Goal: Information Seeking & Learning: Learn about a topic

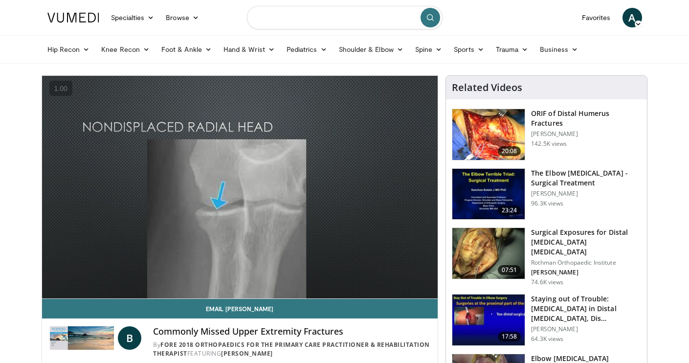
click at [324, 15] on input "Search topics, interventions" at bounding box center [345, 17] width 196 height 23
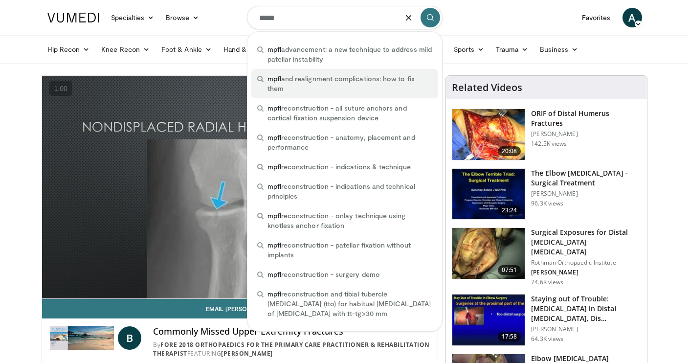
click at [343, 84] on span "mpfl and realignment complications: how to fix them" at bounding box center [349, 84] width 165 height 20
type input "**********"
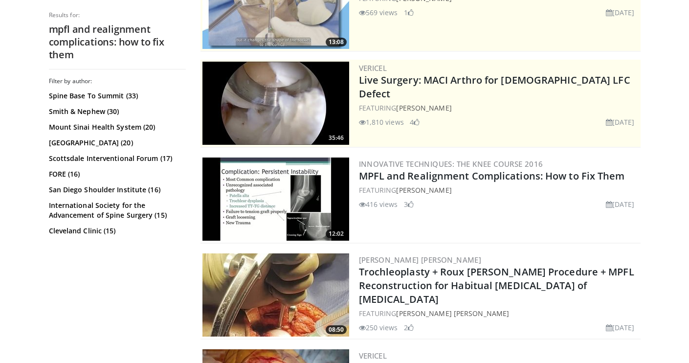
scroll to position [144, 0]
click at [252, 184] on img at bounding box center [275, 199] width 147 height 83
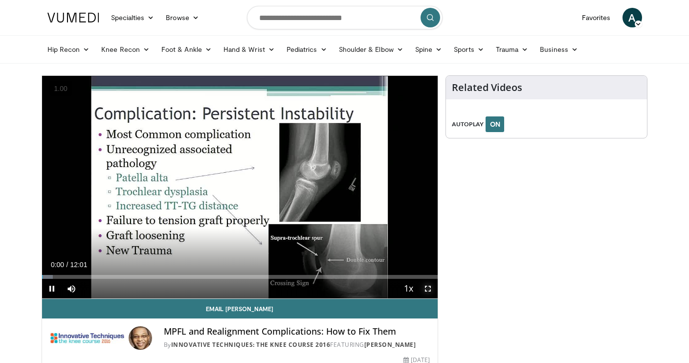
click at [423, 288] on span "Video Player" at bounding box center [428, 289] width 20 height 20
click at [427, 290] on span "Video Player" at bounding box center [428, 289] width 20 height 20
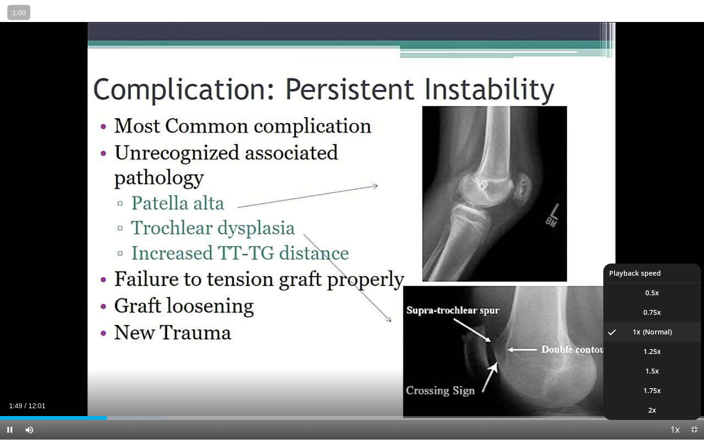
click at [675, 362] on span "Video Player" at bounding box center [675, 431] width 14 height 20
click at [676, 362] on span "Video Player" at bounding box center [675, 431] width 14 height 20
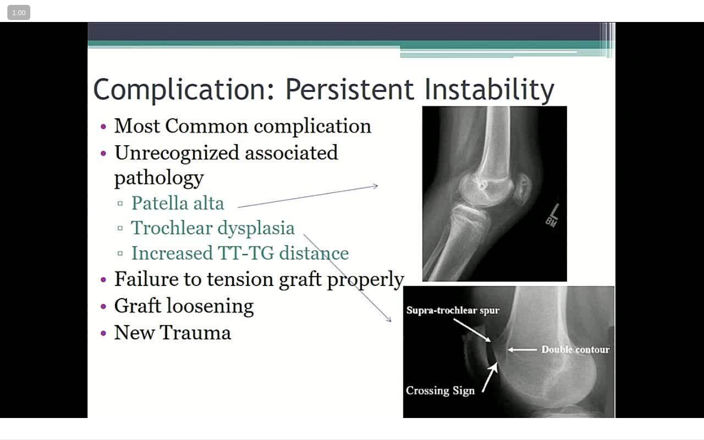
click at [676, 362] on div "10 seconds Tap to unmute" at bounding box center [352, 220] width 704 height 440
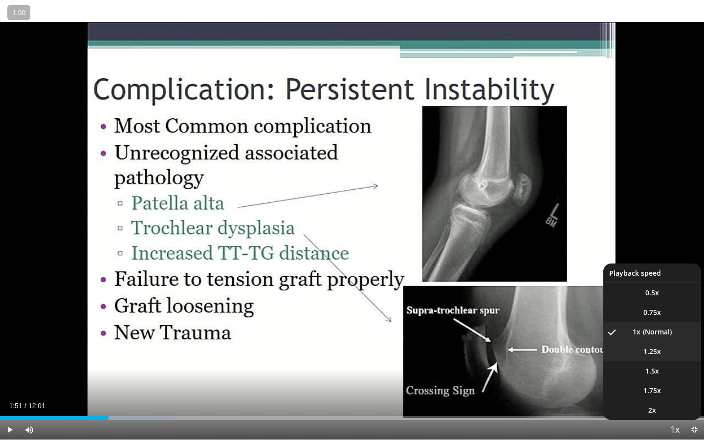
click at [670, 357] on li "1.25x" at bounding box center [652, 352] width 98 height 20
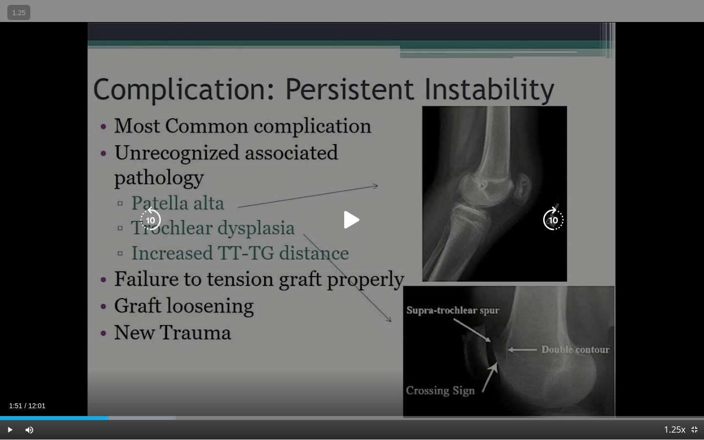
click at [670, 220] on div "10 seconds Tap to unmute" at bounding box center [352, 220] width 704 height 440
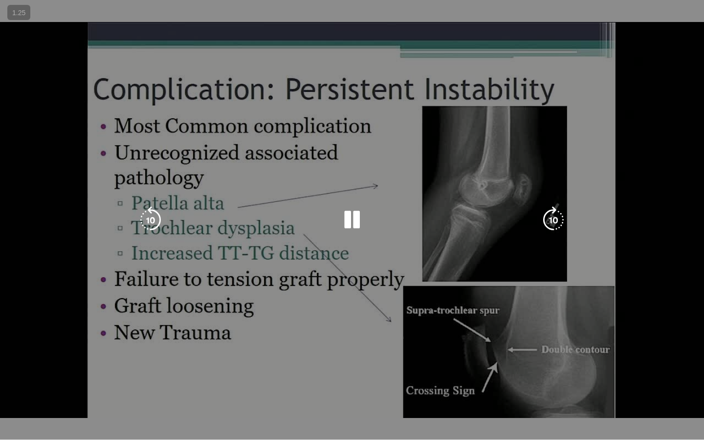
click at [633, 208] on div "10 seconds Tap to unmute" at bounding box center [352, 220] width 704 height 440
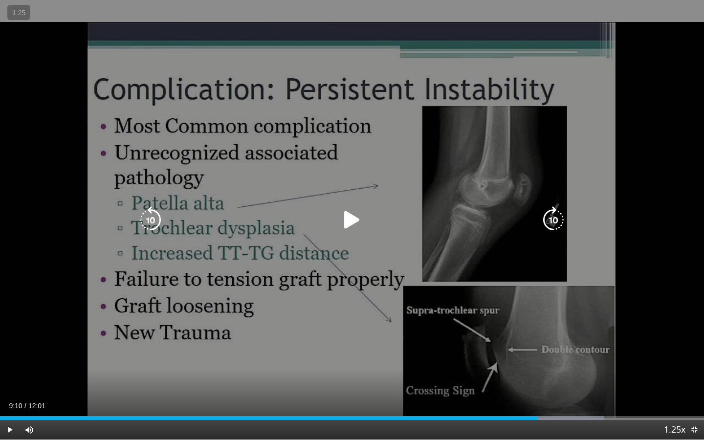
click at [639, 250] on div "10 seconds Tap to unmute" at bounding box center [352, 220] width 704 height 440
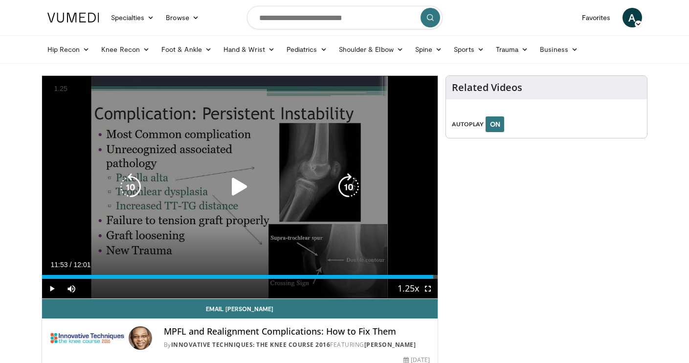
click at [229, 192] on icon "Video Player" at bounding box center [239, 186] width 27 height 27
click at [244, 185] on icon "Video Player" at bounding box center [239, 186] width 27 height 27
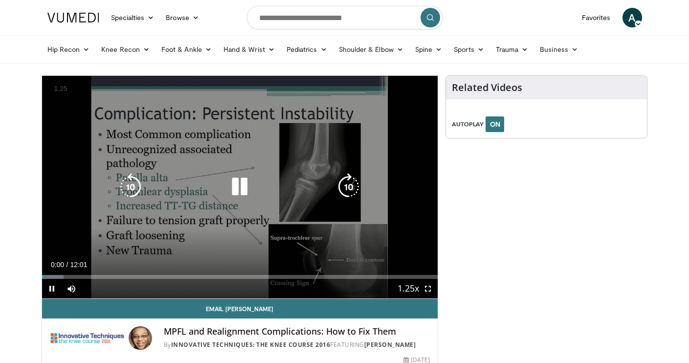
click at [244, 185] on icon "Video Player" at bounding box center [239, 186] width 27 height 27
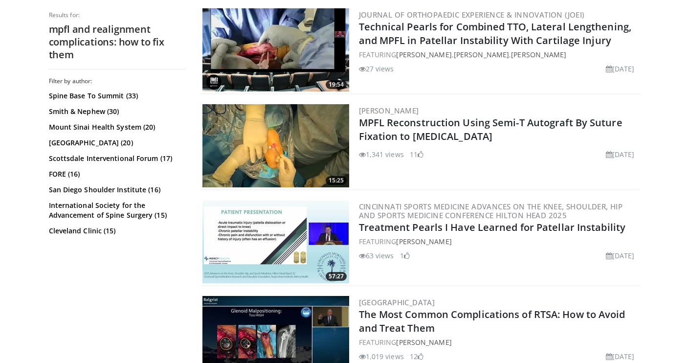
scroll to position [681, 0]
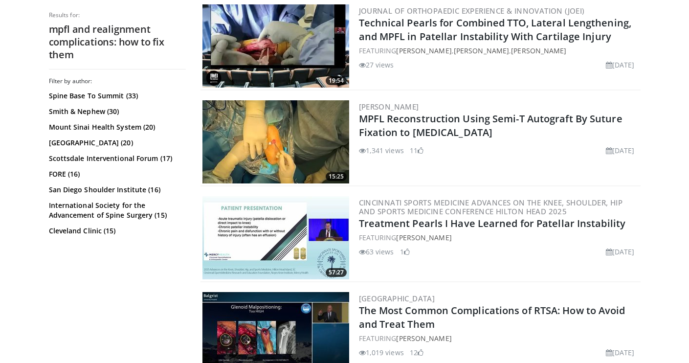
click at [282, 123] on img at bounding box center [275, 141] width 147 height 83
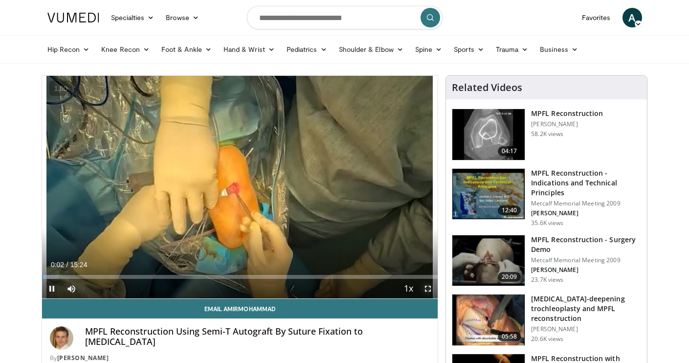
click at [427, 290] on span "Video Player" at bounding box center [428, 289] width 20 height 20
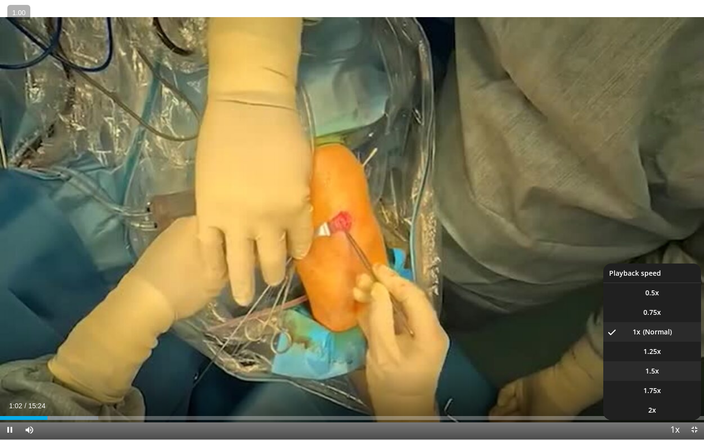
click at [661, 362] on li "1.5x" at bounding box center [652, 371] width 98 height 20
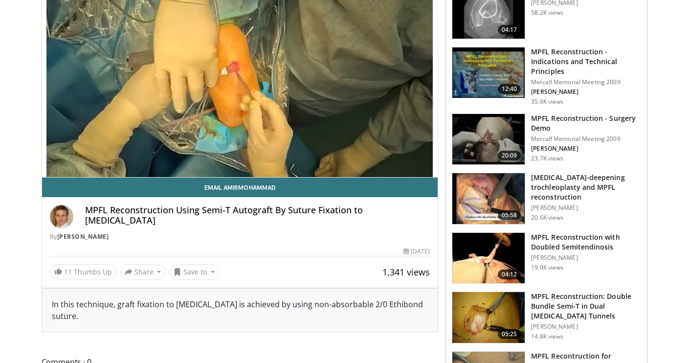
scroll to position [123, 0]
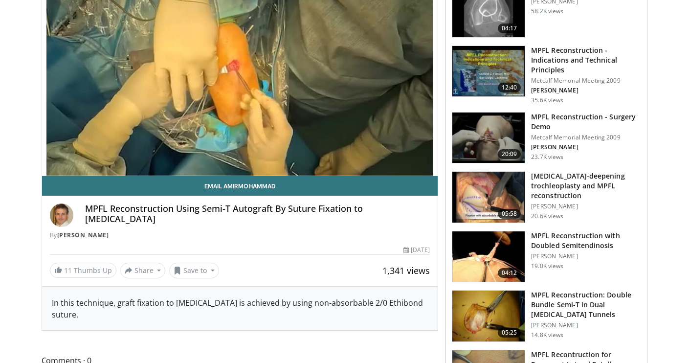
click at [486, 248] on img at bounding box center [488, 256] width 72 height 51
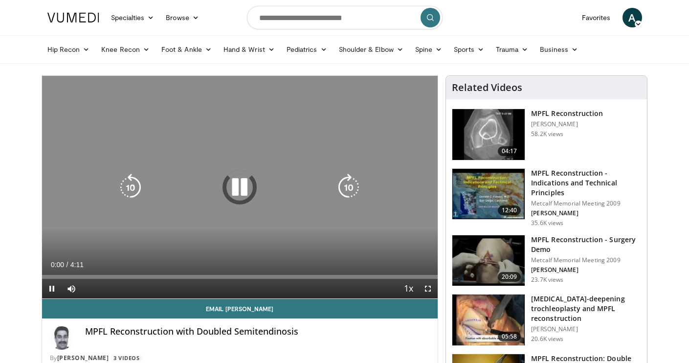
scroll to position [41, 0]
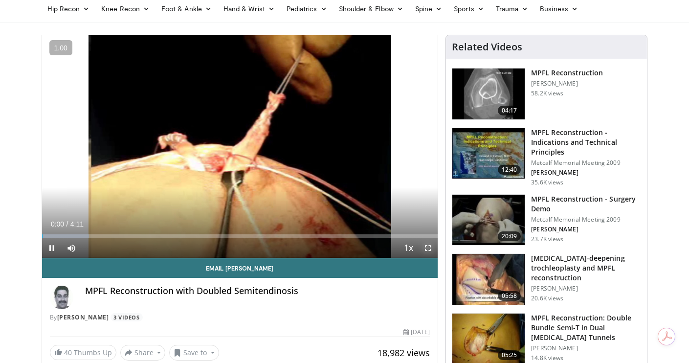
click at [427, 246] on span "Video Player" at bounding box center [428, 248] width 20 height 20
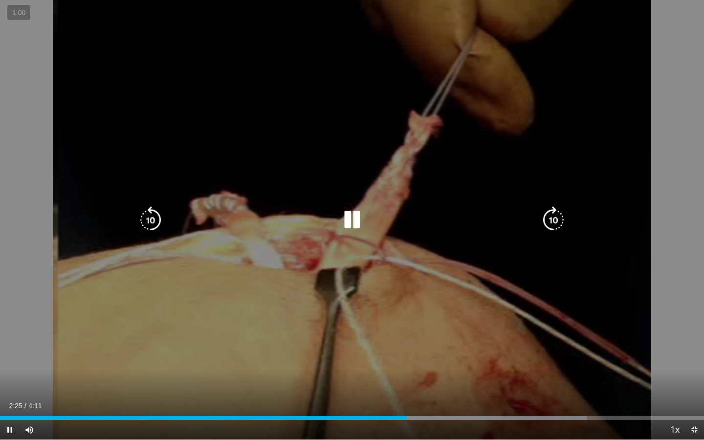
click at [345, 222] on icon "Video Player" at bounding box center [351, 219] width 27 height 27
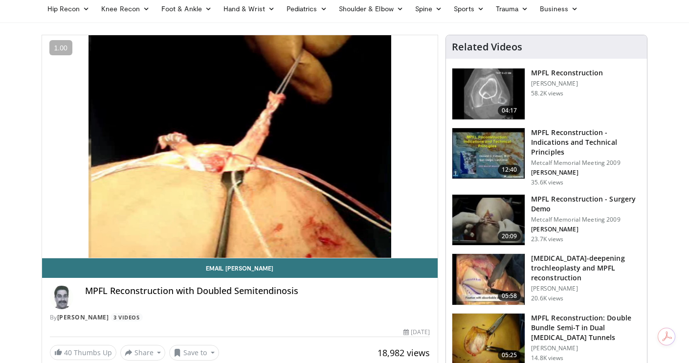
click at [482, 154] on img at bounding box center [488, 153] width 72 height 51
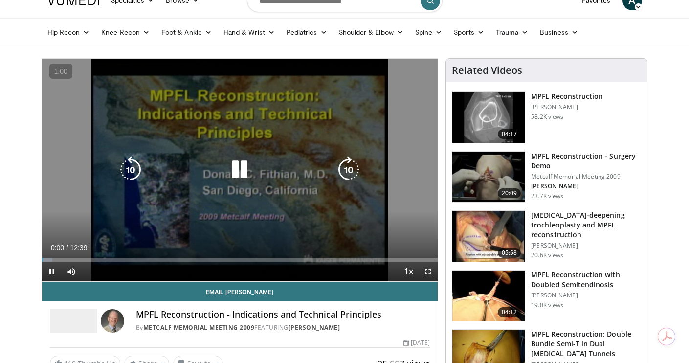
scroll to position [20, 0]
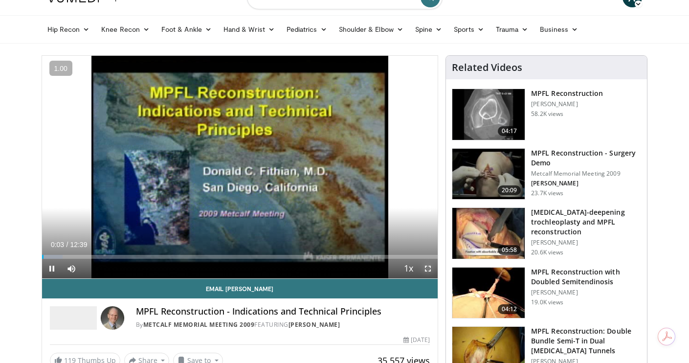
click at [427, 268] on span "Video Player" at bounding box center [428, 269] width 20 height 20
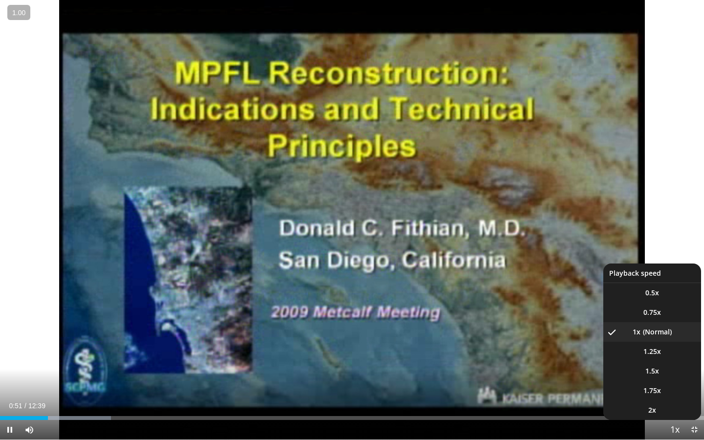
click at [670, 362] on span "Video Player" at bounding box center [675, 431] width 14 height 20
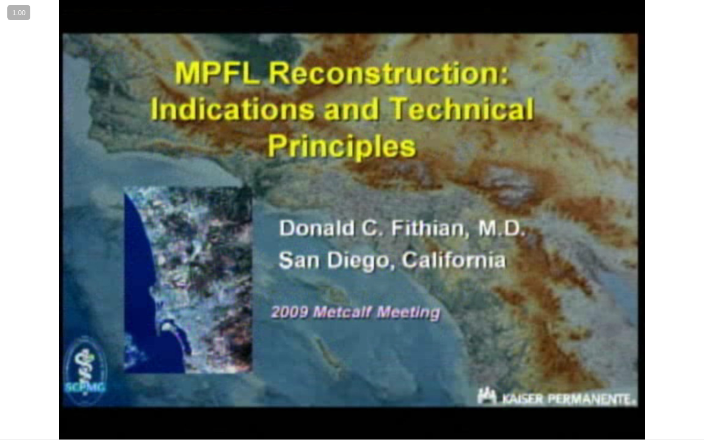
click at [670, 362] on div "10 seconds Tap to unmute" at bounding box center [352, 220] width 704 height 440
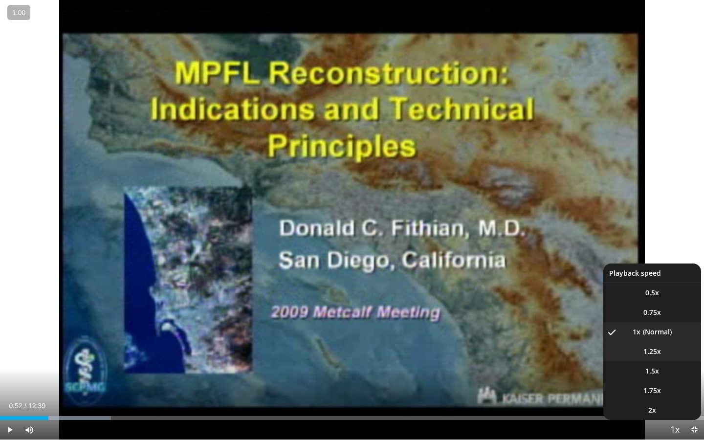
click at [649, 355] on span "1.25x" at bounding box center [652, 352] width 18 height 10
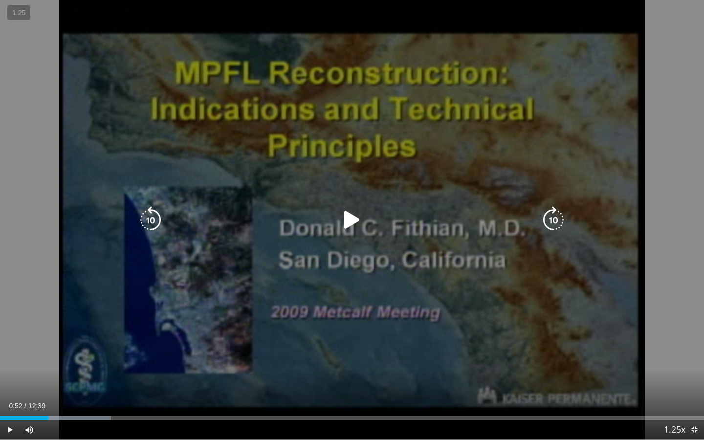
click at [349, 211] on icon "Video Player" at bounding box center [351, 219] width 27 height 27
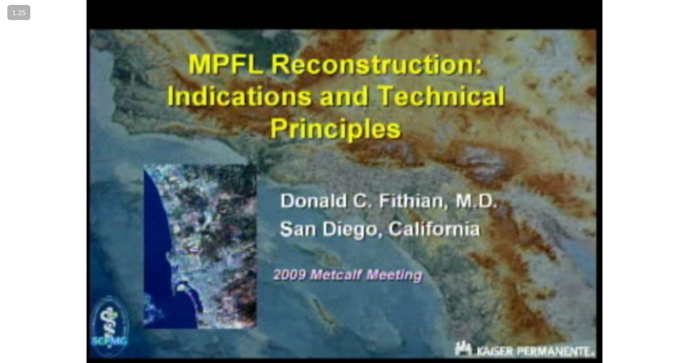
scroll to position [267, 0]
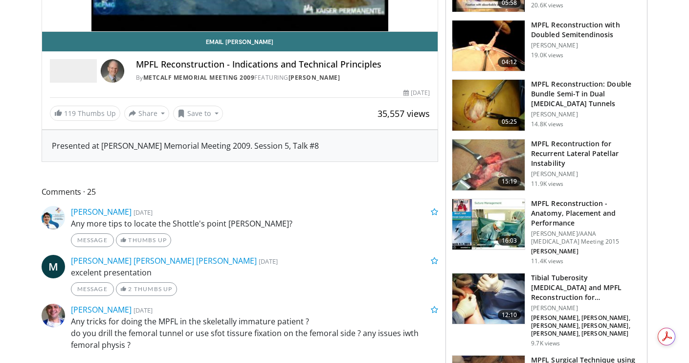
click at [490, 157] on img at bounding box center [488, 164] width 72 height 51
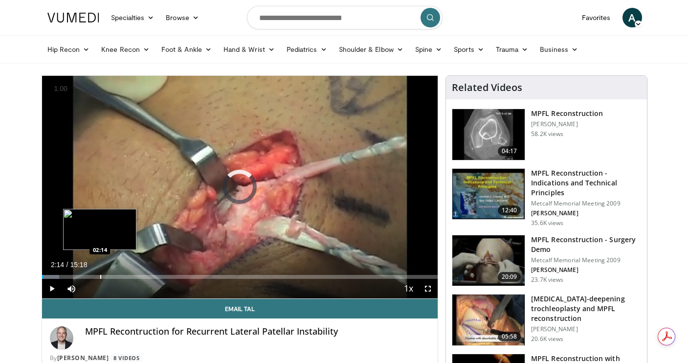
click at [100, 276] on div "Progress Bar" at bounding box center [100, 277] width 1 height 4
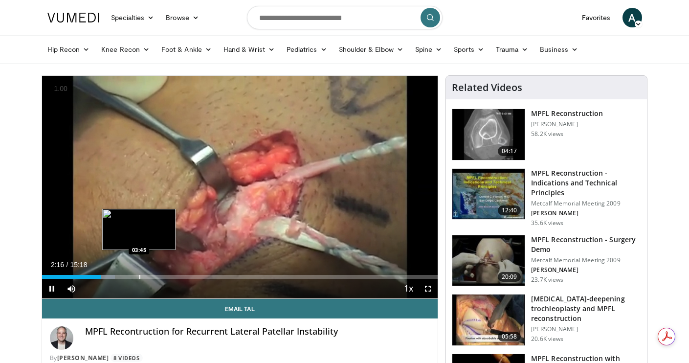
click at [139, 275] on div "Progress Bar" at bounding box center [139, 277] width 1 height 4
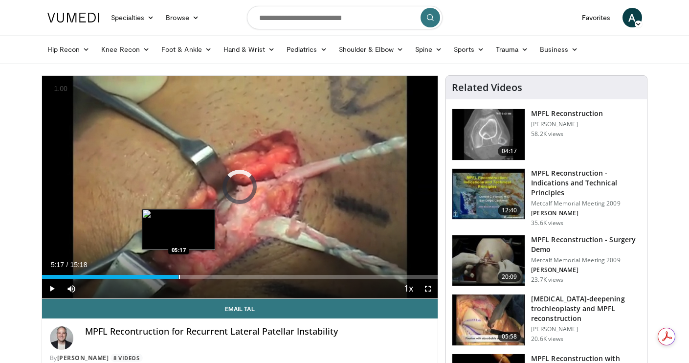
click at [178, 273] on div "Loaded : 32.59% 05:17 05:17" at bounding box center [240, 273] width 396 height 9
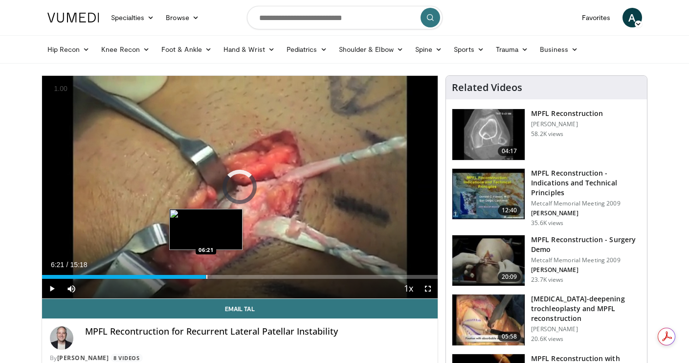
click at [206, 274] on div "Loaded : 0.00% 06:21 06:21" at bounding box center [240, 273] width 396 height 9
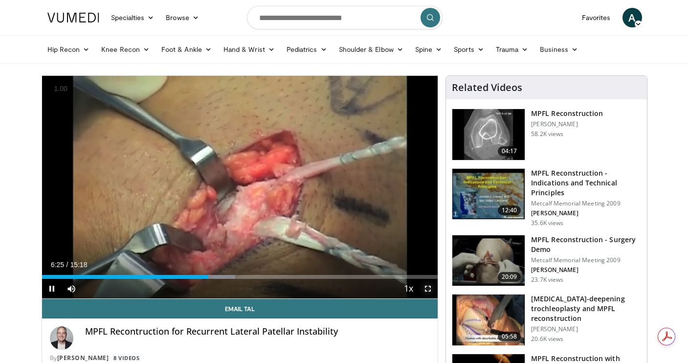
click at [433, 288] on span "Video Player" at bounding box center [428, 289] width 20 height 20
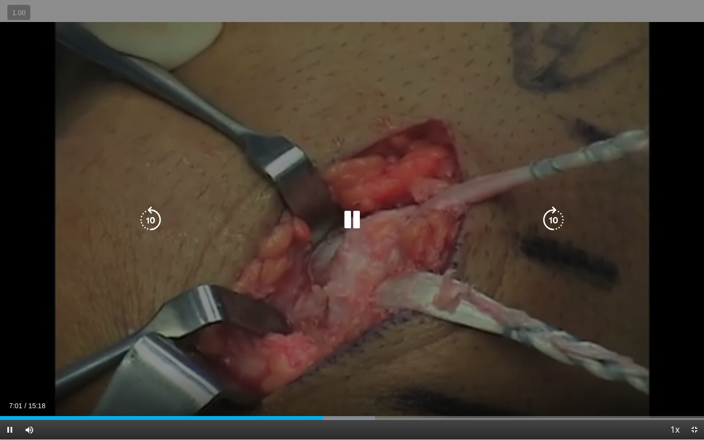
click at [346, 226] on icon "Video Player" at bounding box center [351, 219] width 27 height 27
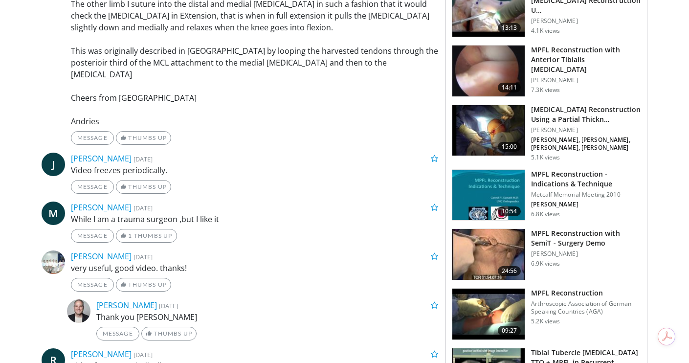
scroll to position [743, 0]
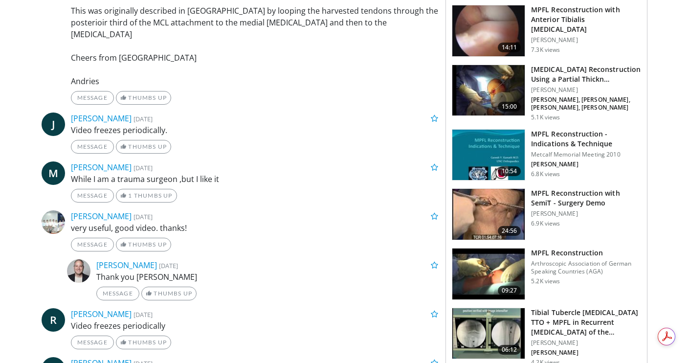
drag, startPoint x: 490, startPoint y: 128, endPoint x: 554, endPoint y: 1, distance: 141.9
